Goal: Submit feedback/report problem: Leave review/rating

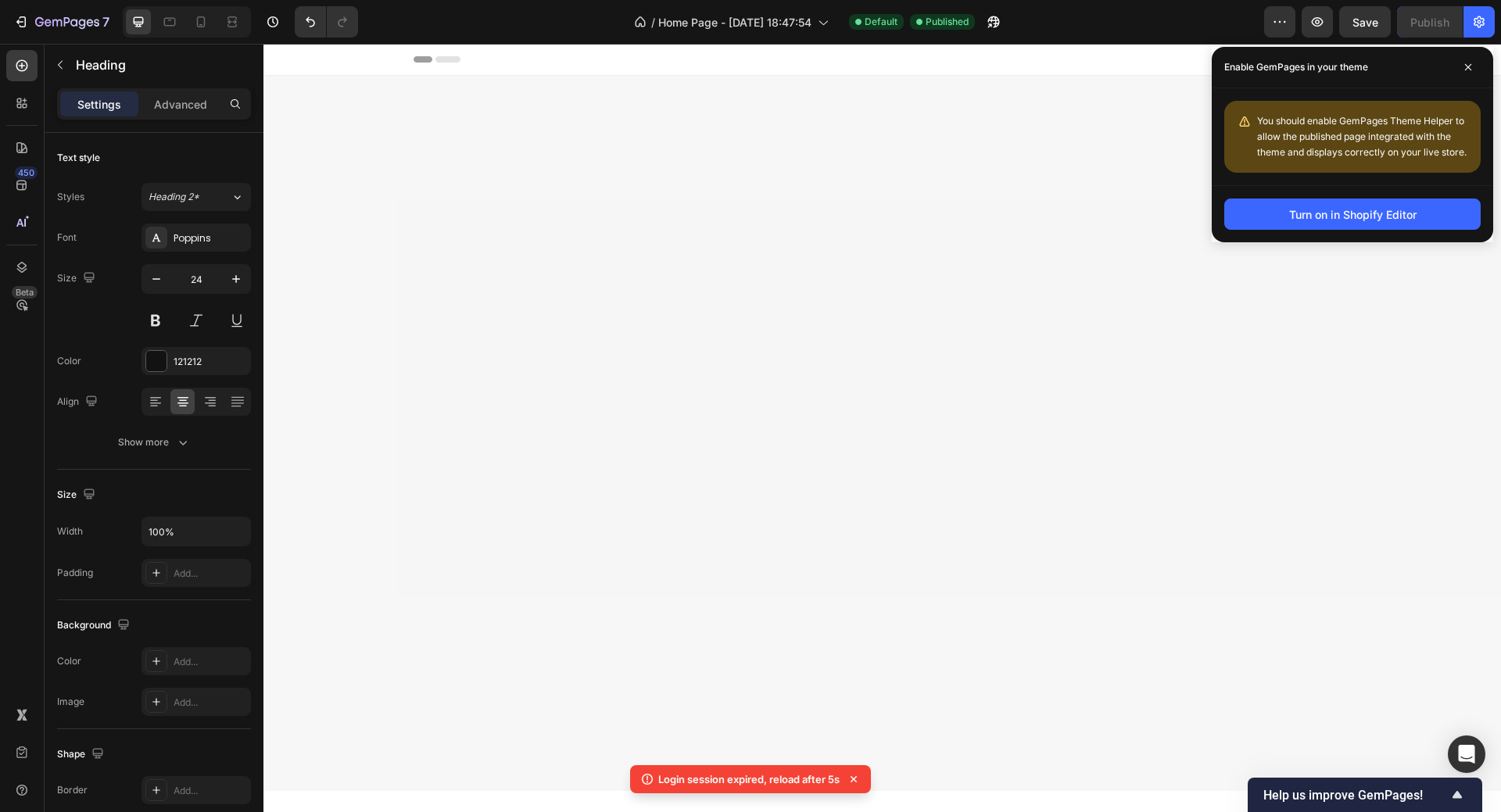
scroll to position [938, 0]
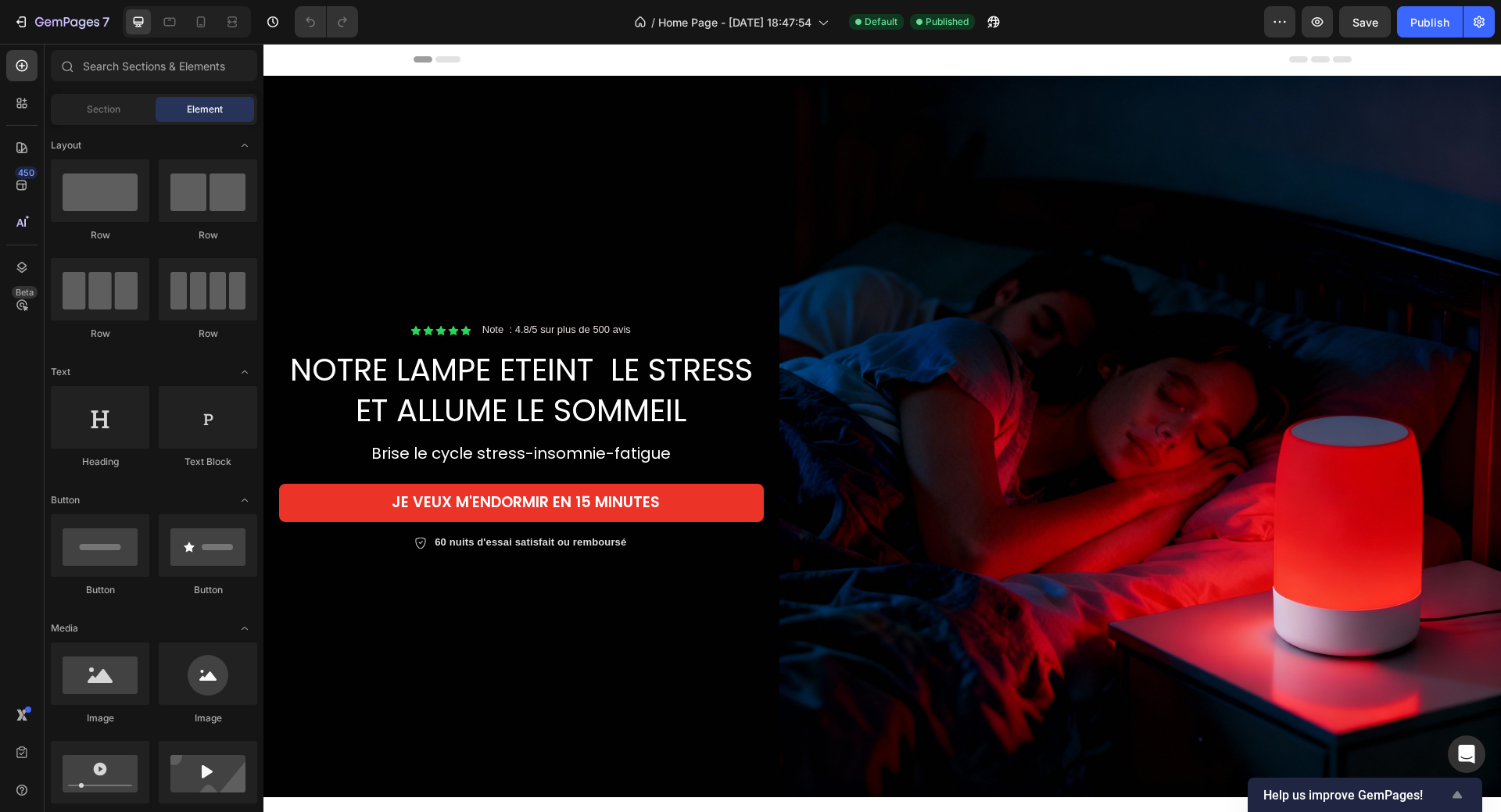
click at [1456, 795] on icon "Show survey - Help us improve GemPages!" at bounding box center [1457, 794] width 9 height 7
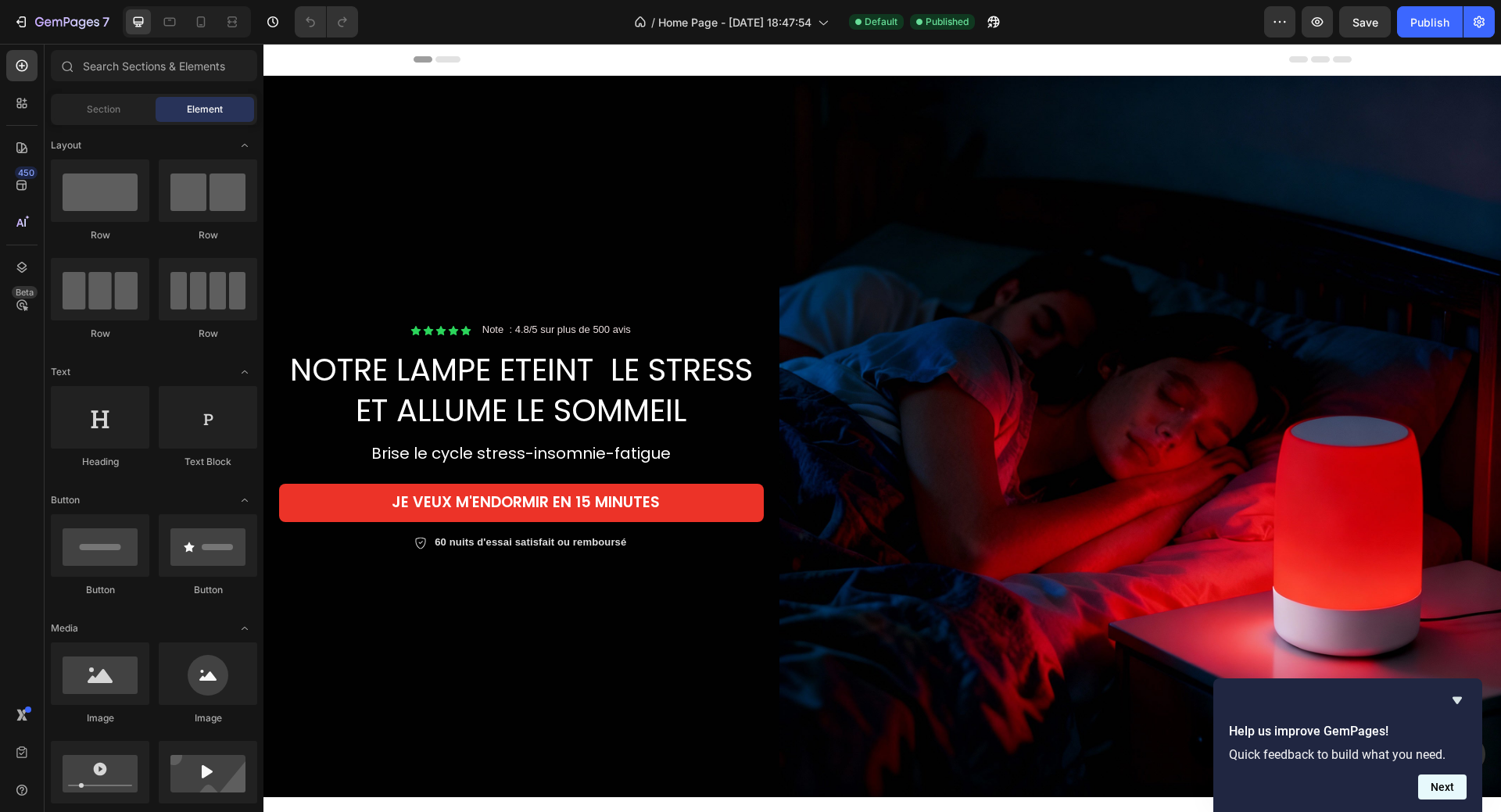
click at [1453, 788] on button "Next" at bounding box center [1443, 788] width 49 height 25
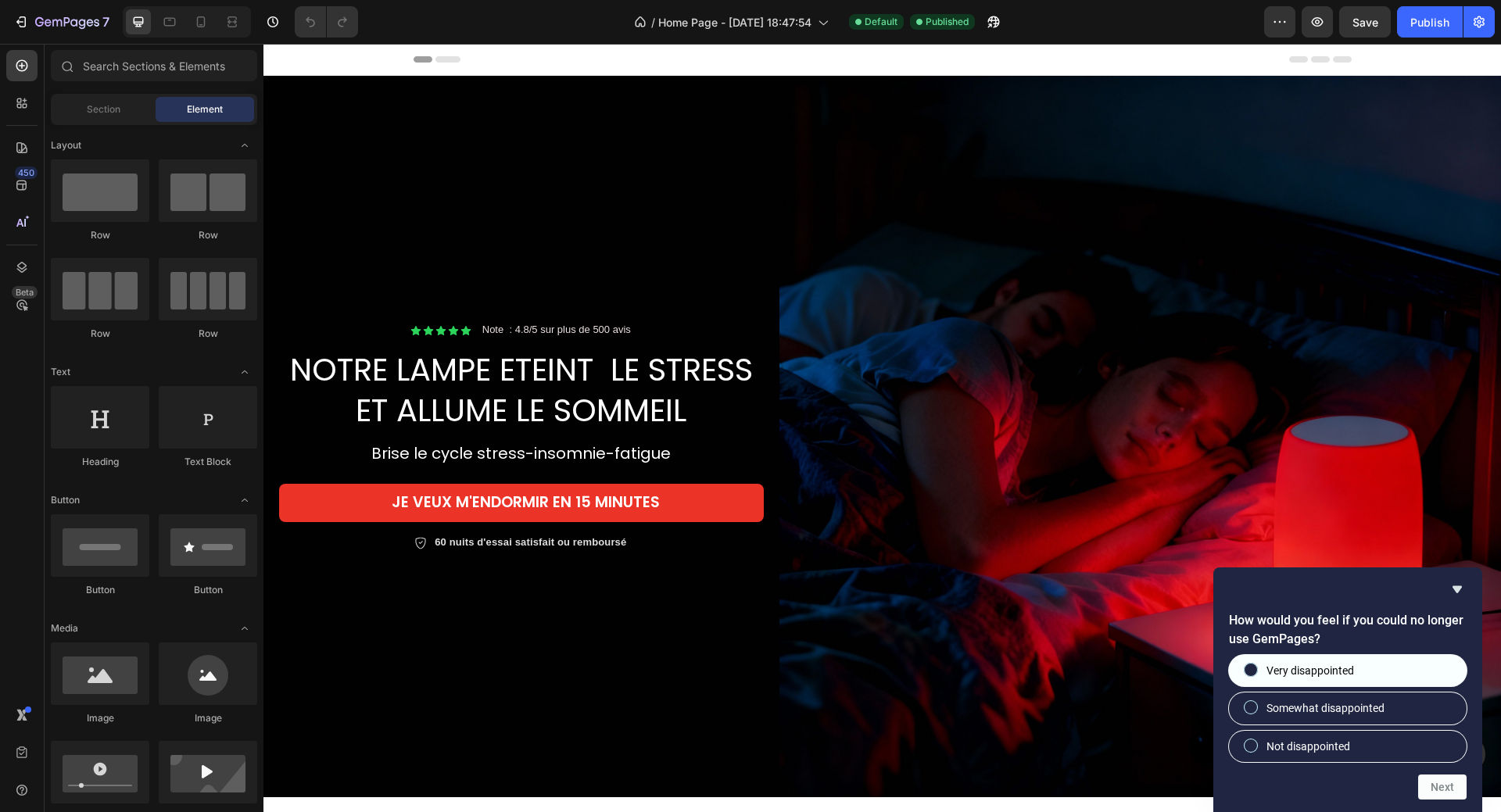
click at [1371, 663] on label "Very disappointed" at bounding box center [1347, 670] width 238 height 31
click at [1257, 665] on input "Very disappointed" at bounding box center [1252, 670] width 10 height 10
radio input "true"
click at [1439, 788] on button "Next" at bounding box center [1443, 788] width 49 height 25
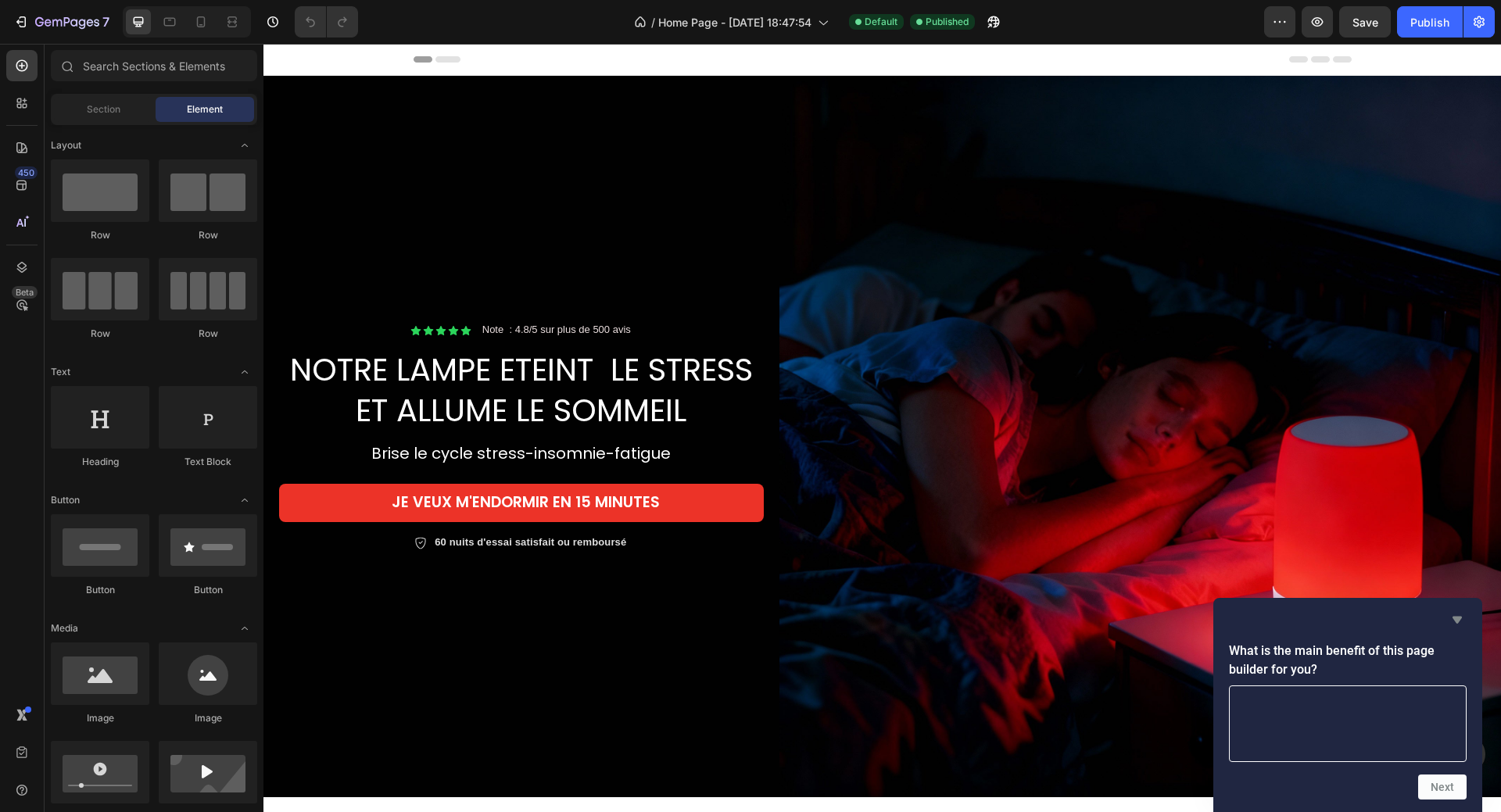
click at [1452, 622] on icon "Hide survey" at bounding box center [1457, 620] width 18 height 18
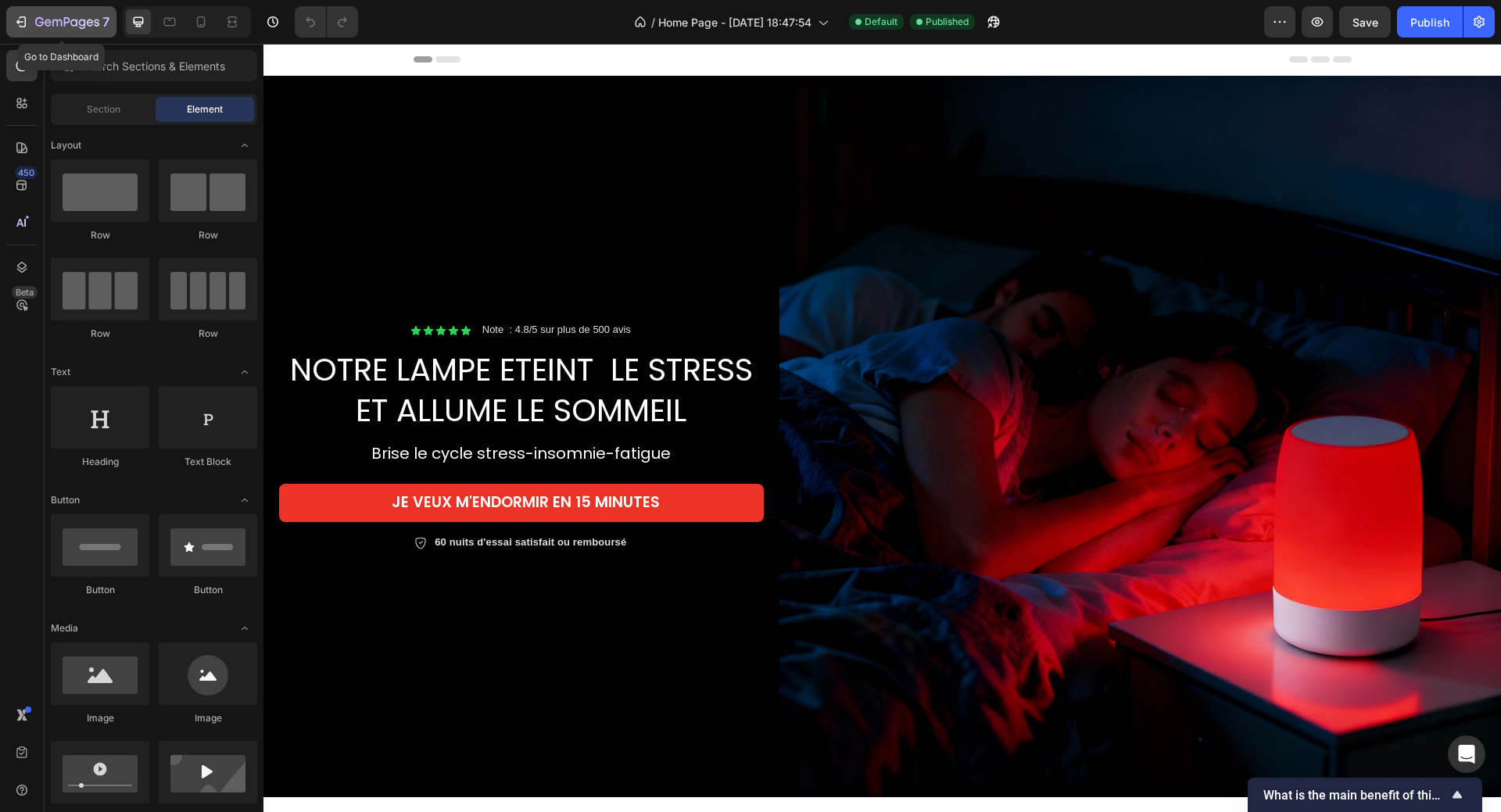
click at [23, 18] on icon "button" at bounding box center [21, 22] width 16 height 16
